Goal: Find contact information: Find contact information

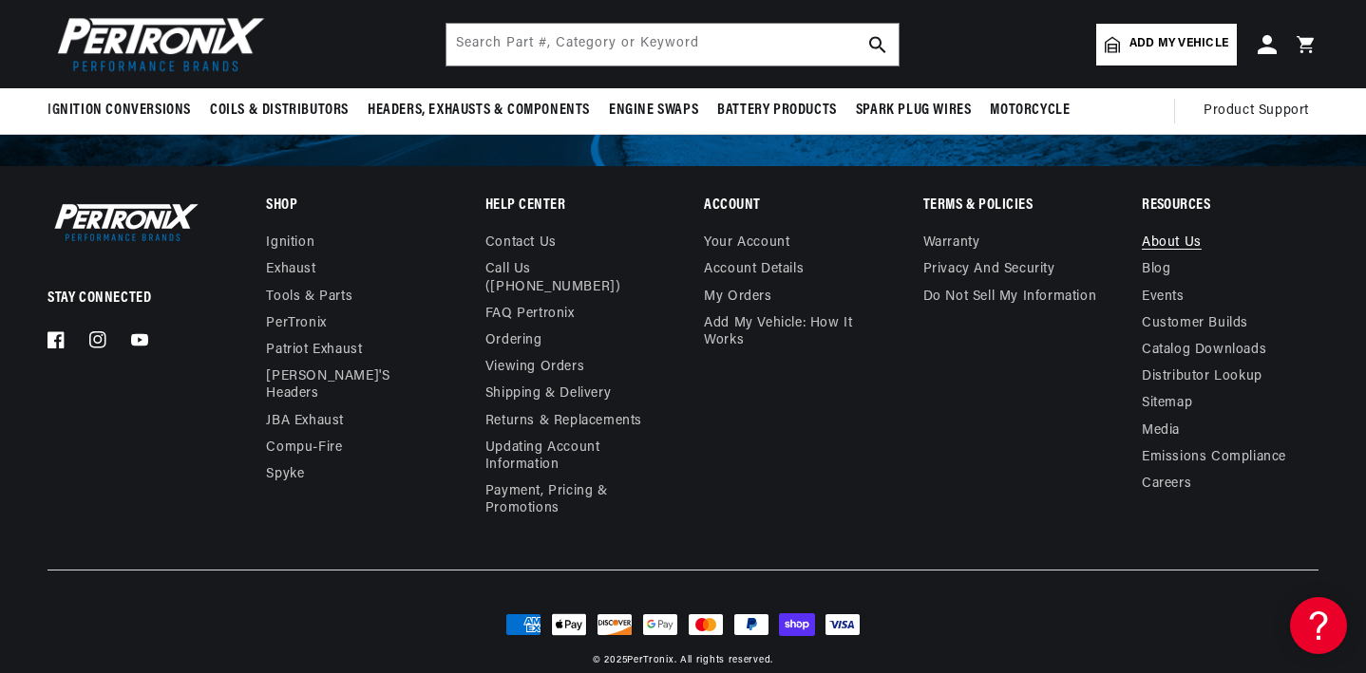
click at [1177, 235] on link "About Us" at bounding box center [1172, 246] width 60 height 22
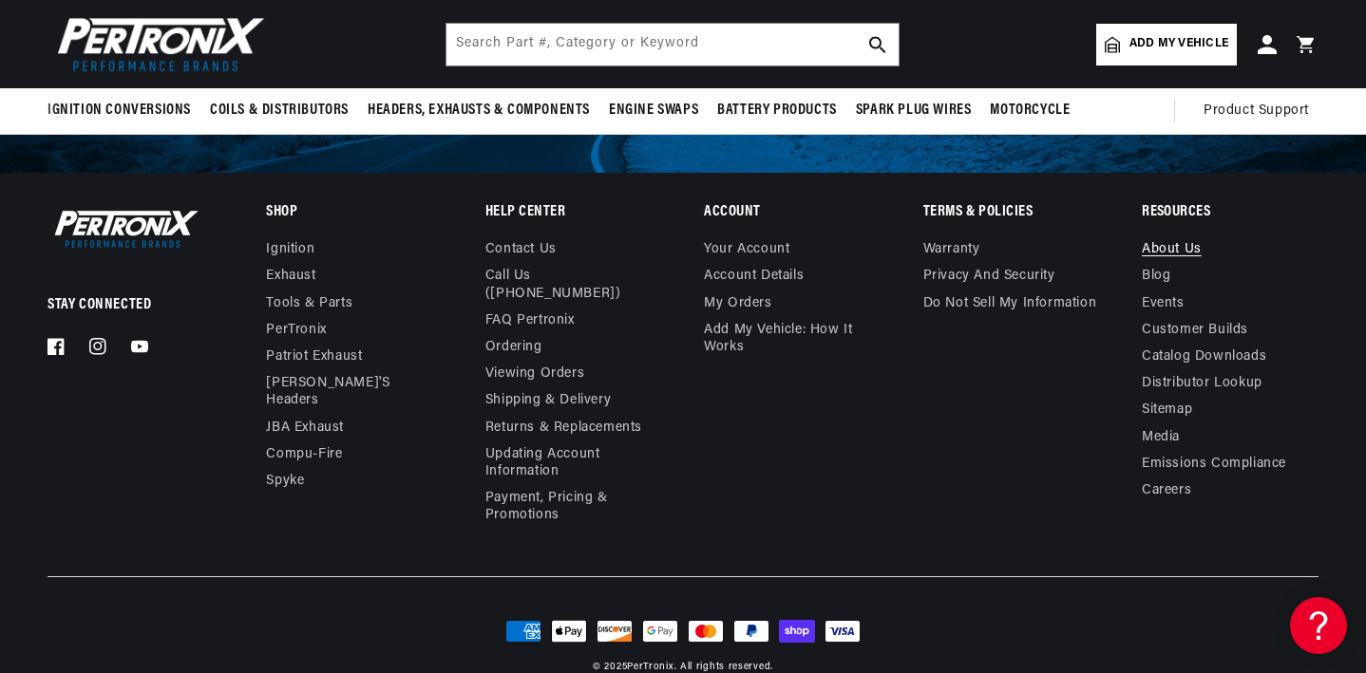
scroll to position [4587, 0]
click at [557, 389] on link "Shipping & Delivery" at bounding box center [547, 402] width 125 height 27
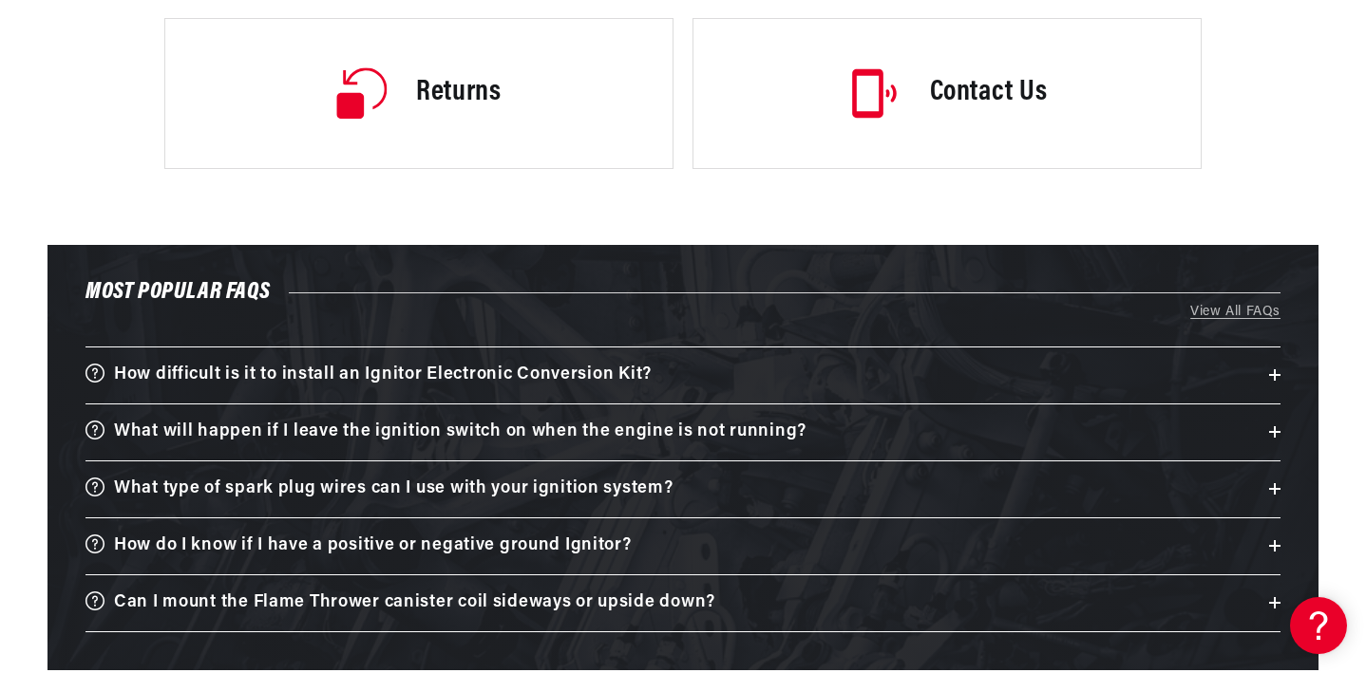
scroll to position [1317, 0]
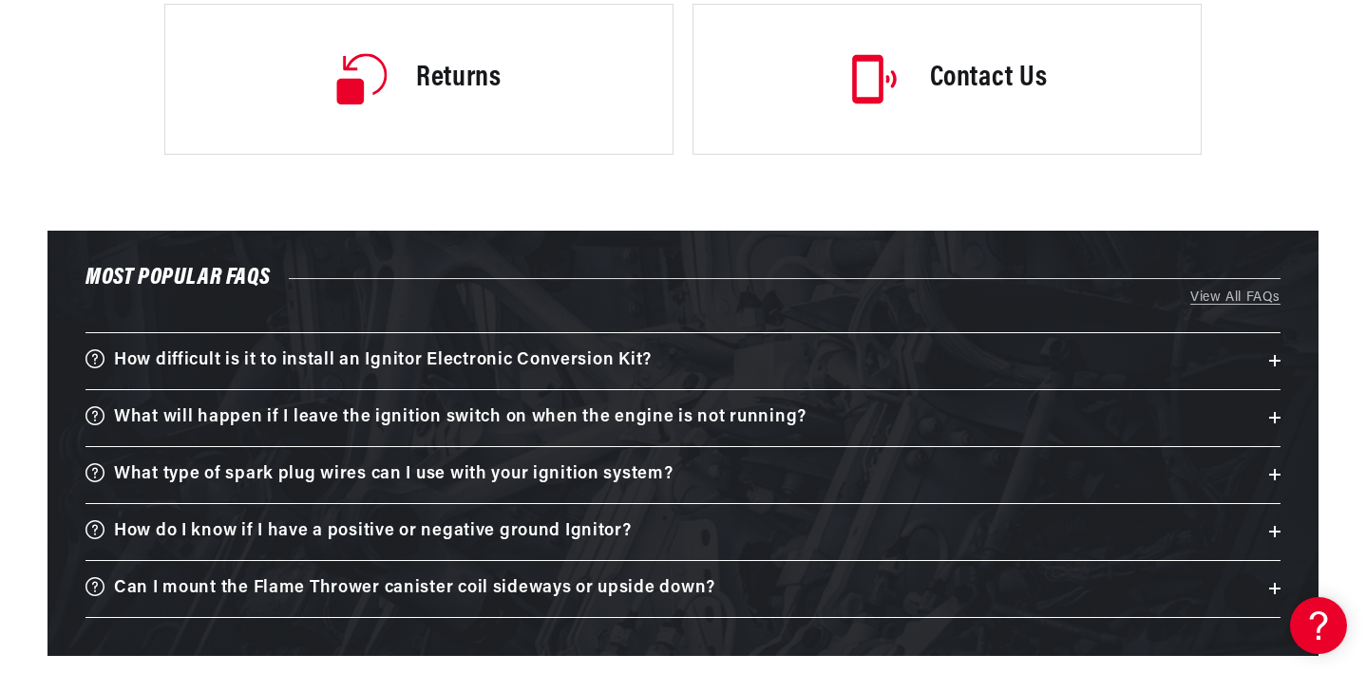
click at [925, 67] on link "Contact Us" at bounding box center [946, 79] width 509 height 151
